Goal: Check status: Check status

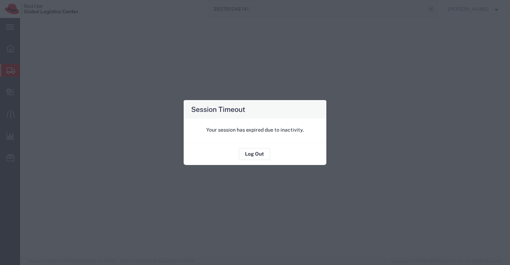
select select "37925"
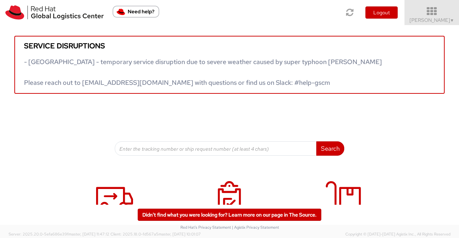
click at [450, 23] on span "▼" at bounding box center [452, 21] width 4 height 6
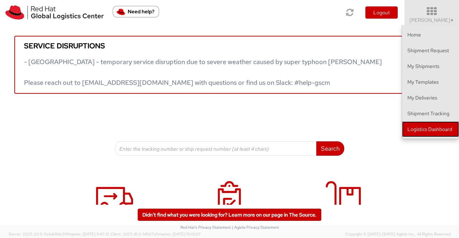
click at [443, 131] on link "Logistics Dashboard" at bounding box center [430, 130] width 57 height 16
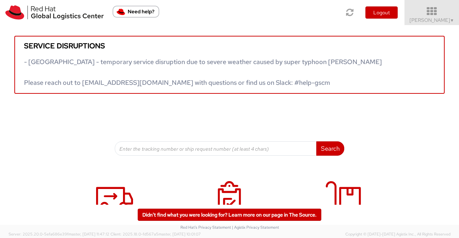
click at [445, 20] on span "Sumitra Hansdah ▼" at bounding box center [432, 20] width 45 height 6
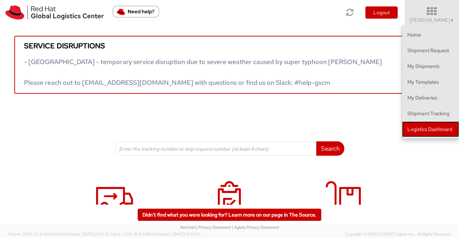
click at [444, 131] on link "Logistics Dashboard" at bounding box center [430, 130] width 57 height 16
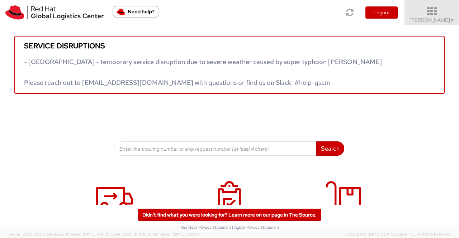
click at [454, 20] on span "▼" at bounding box center [452, 21] width 4 height 6
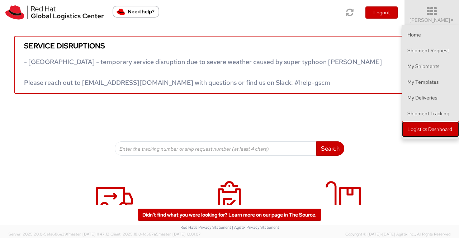
click at [427, 131] on link "Logistics Dashboard" at bounding box center [430, 130] width 57 height 16
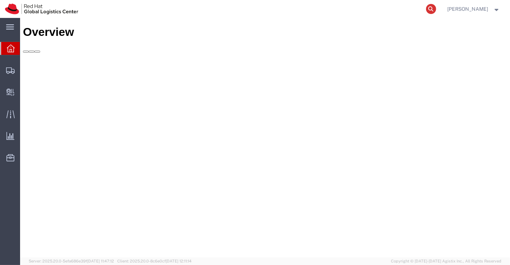
click at [431, 7] on icon at bounding box center [431, 9] width 10 height 10
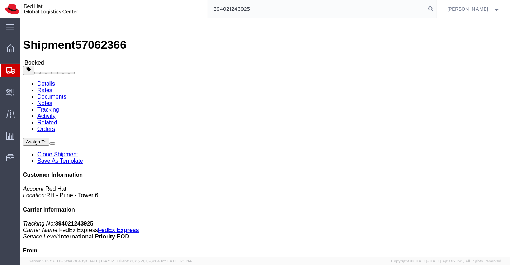
type input "394021243925"
click link "Activity"
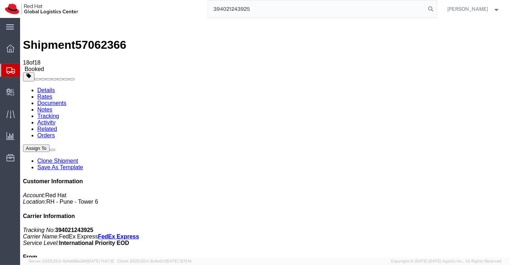
click at [42, 87] on link "Details" at bounding box center [46, 90] width 18 height 6
drag, startPoint x: 259, startPoint y: 13, endPoint x: 211, endPoint y: 11, distance: 48.5
click at [211, 11] on input "394021243925" at bounding box center [317, 8] width 218 height 17
click div "Shipment Detail Ship From Red Hat India Private Limited (Kisan Mishra) BENGLURU…"
click link "Documents"
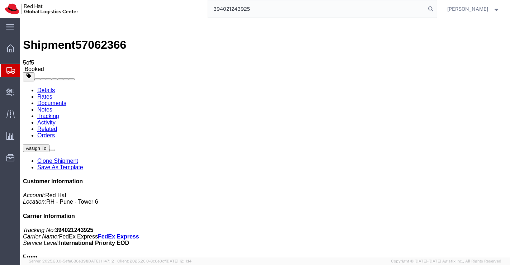
drag, startPoint x: 55, startPoint y: 134, endPoint x: 119, endPoint y: 223, distance: 109.8
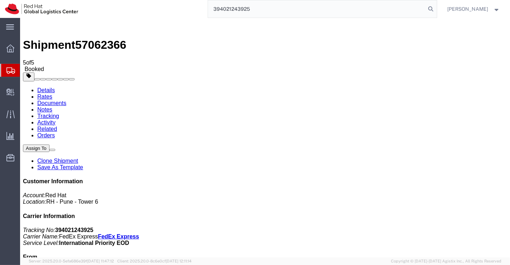
click at [46, 87] on link "Details" at bounding box center [46, 90] width 18 height 6
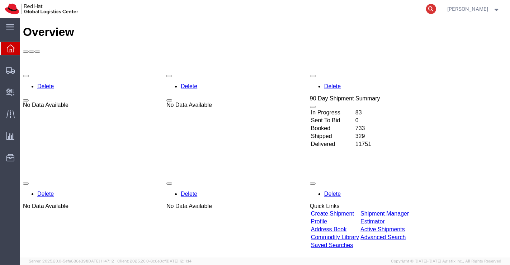
click at [434, 7] on icon at bounding box center [431, 9] width 10 height 10
paste input "394021070452"
type input "394021070452"
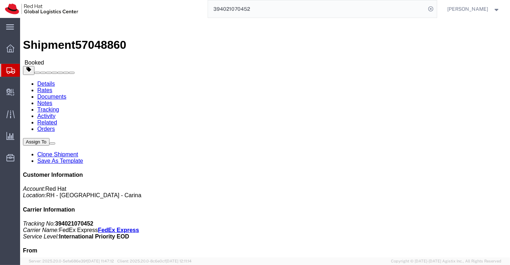
drag, startPoint x: 198, startPoint y: 175, endPoint x: 318, endPoint y: 141, distance: 124.7
click div "Leg 1 - Small Parcel"
drag, startPoint x: 385, startPoint y: 91, endPoint x: 433, endPoint y: 91, distance: 48.4
click p "Tracking No: 394021070452 Carrier Name: FedEx Express FedEx Express Service Lev…"
copy b "394021070452"
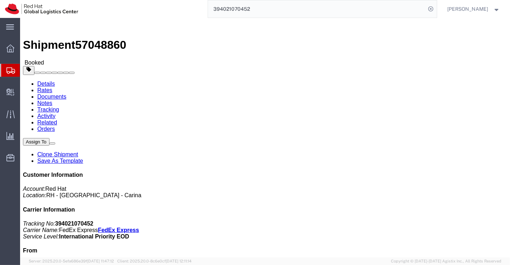
click div "Leg 1 - Small Parcel"
click link "Documents"
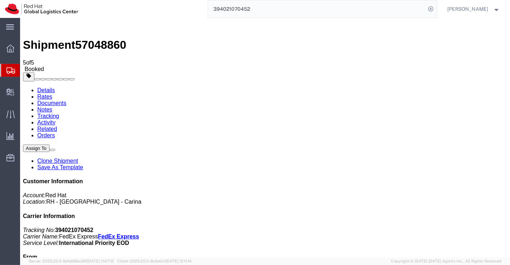
drag, startPoint x: 50, startPoint y: 120, endPoint x: 168, endPoint y: 237, distance: 165.6
